Goal: Find specific page/section: Find specific page/section

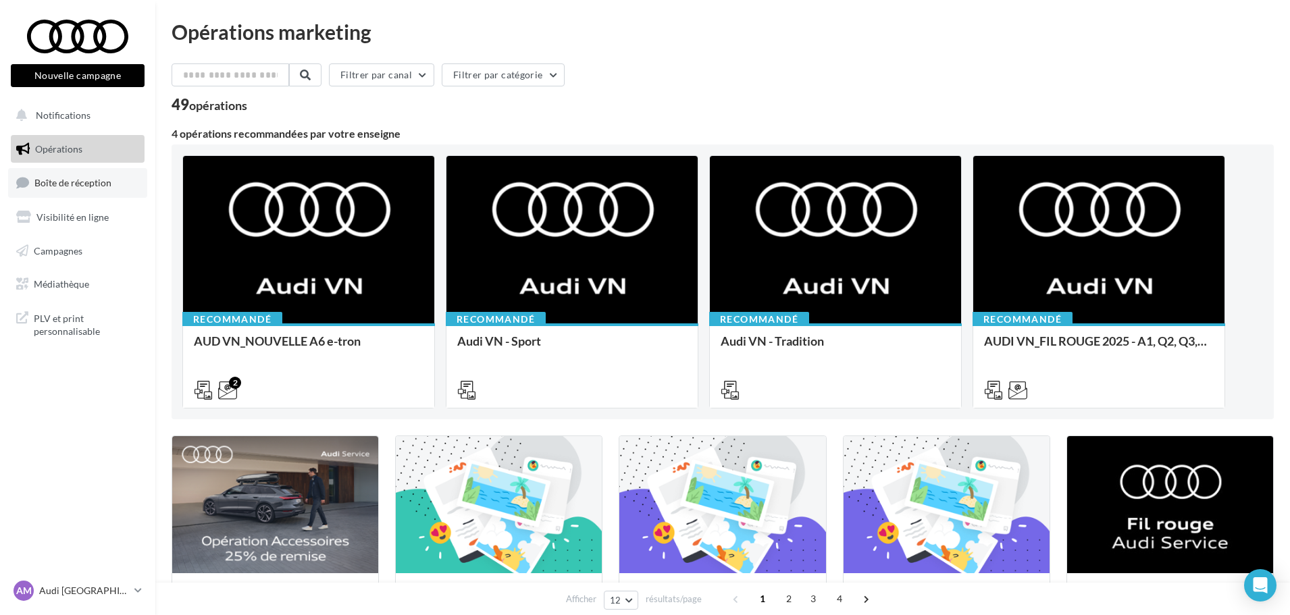
click at [71, 180] on span "Boîte de réception" at bounding box center [72, 182] width 77 height 11
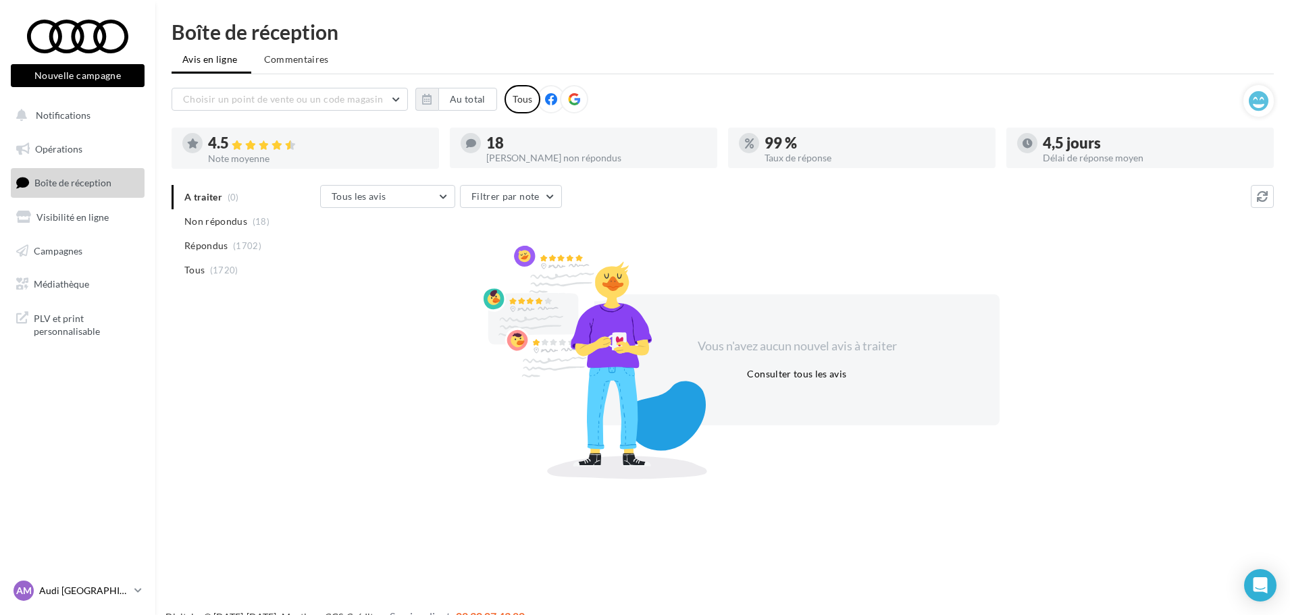
click at [97, 586] on p "Audi [GEOGRAPHIC_DATA]" at bounding box center [84, 591] width 90 height 14
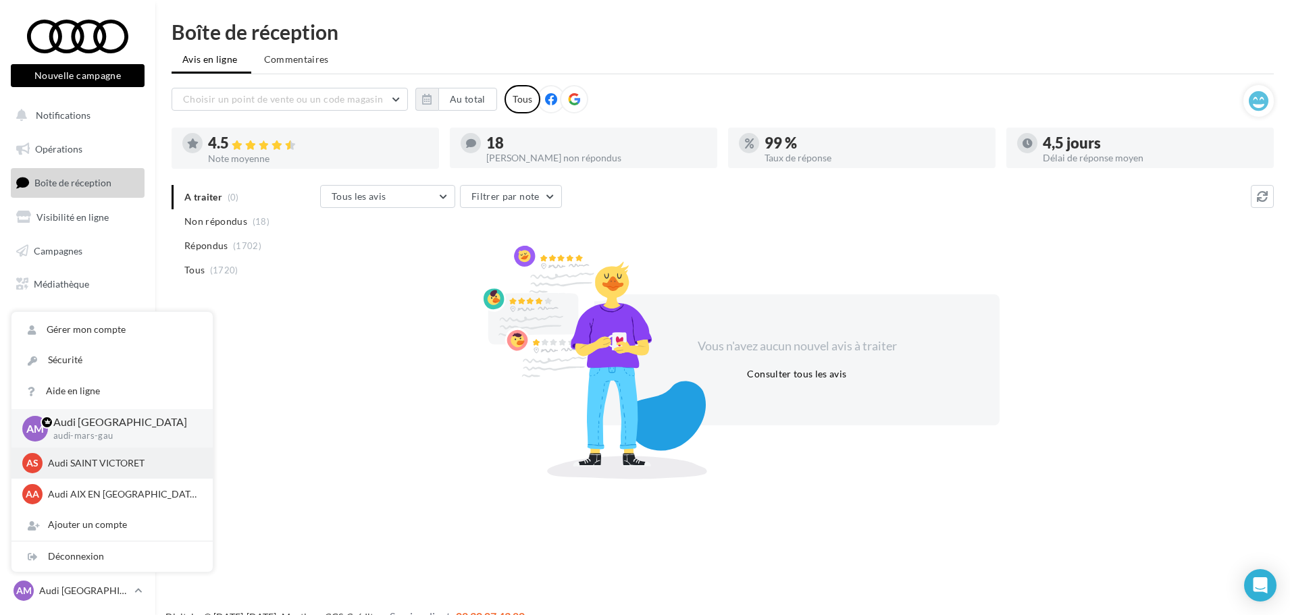
click at [116, 463] on p "Audi SAINT VICTORET" at bounding box center [122, 464] width 149 height 14
